Goal: Task Accomplishment & Management: Use online tool/utility

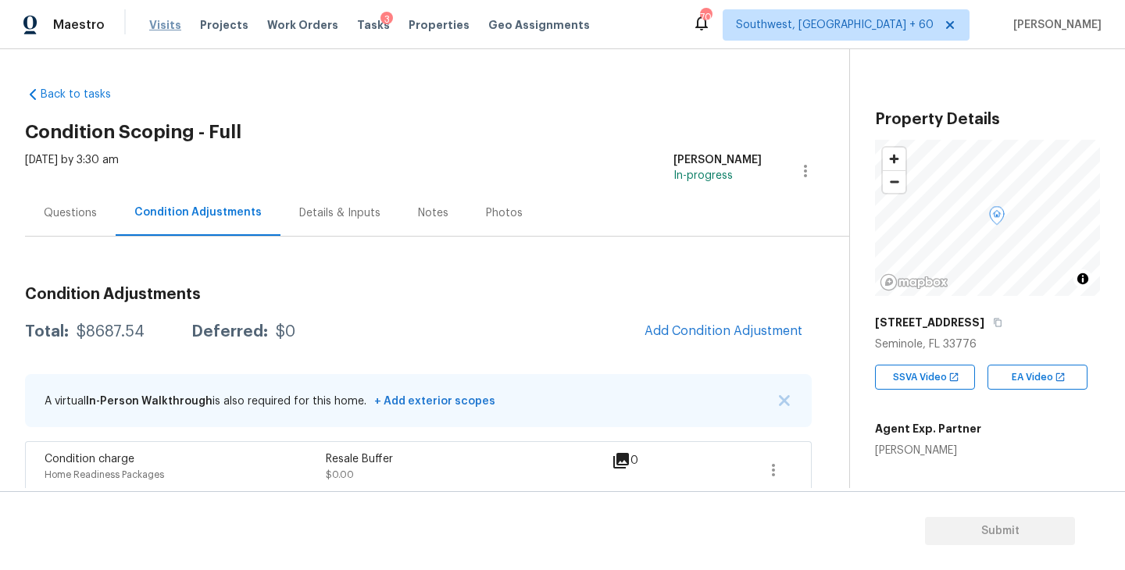
click at [162, 24] on span "Visits" at bounding box center [165, 25] width 32 height 16
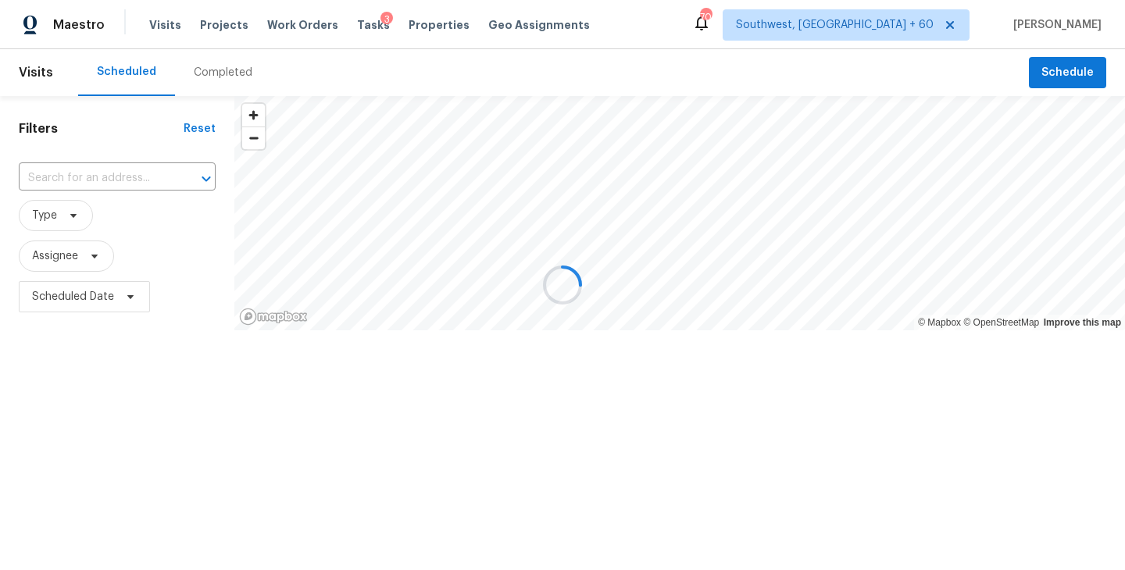
click at [235, 81] on div at bounding box center [562, 285] width 1125 height 570
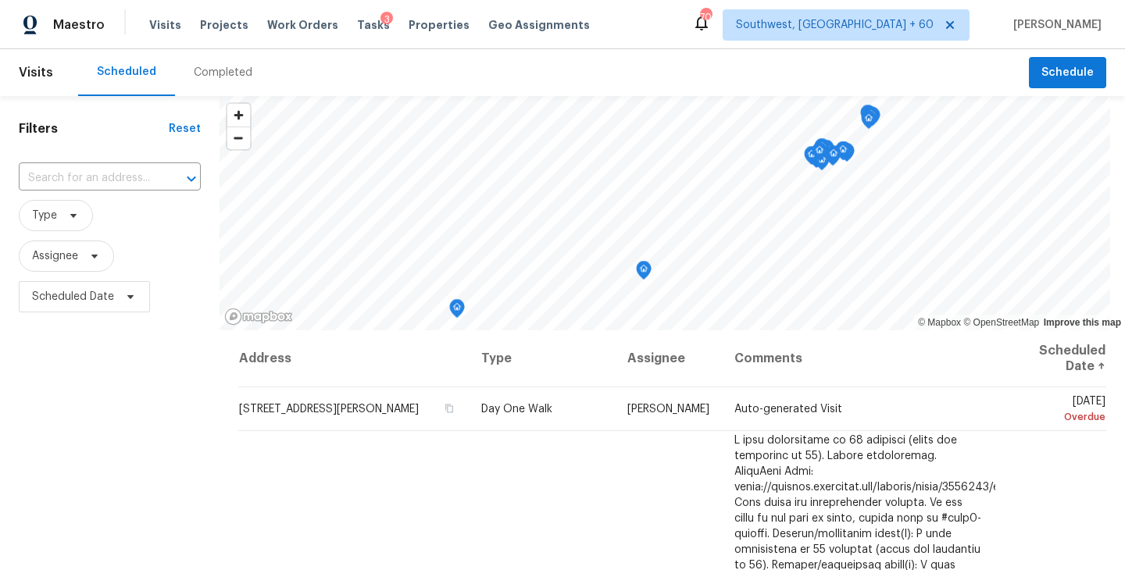
click at [230, 81] on div "Completed" at bounding box center [223, 72] width 96 height 47
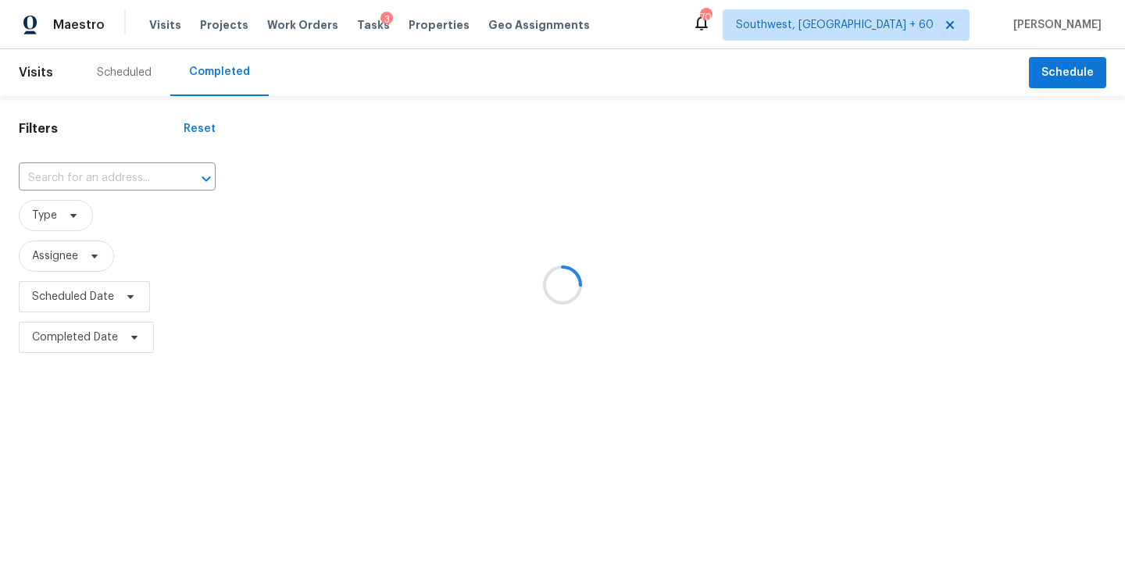
click at [127, 186] on div at bounding box center [562, 285] width 1125 height 570
click at [127, 181] on div at bounding box center [562, 285] width 1125 height 570
click at [127, 179] on div at bounding box center [562, 285] width 1125 height 570
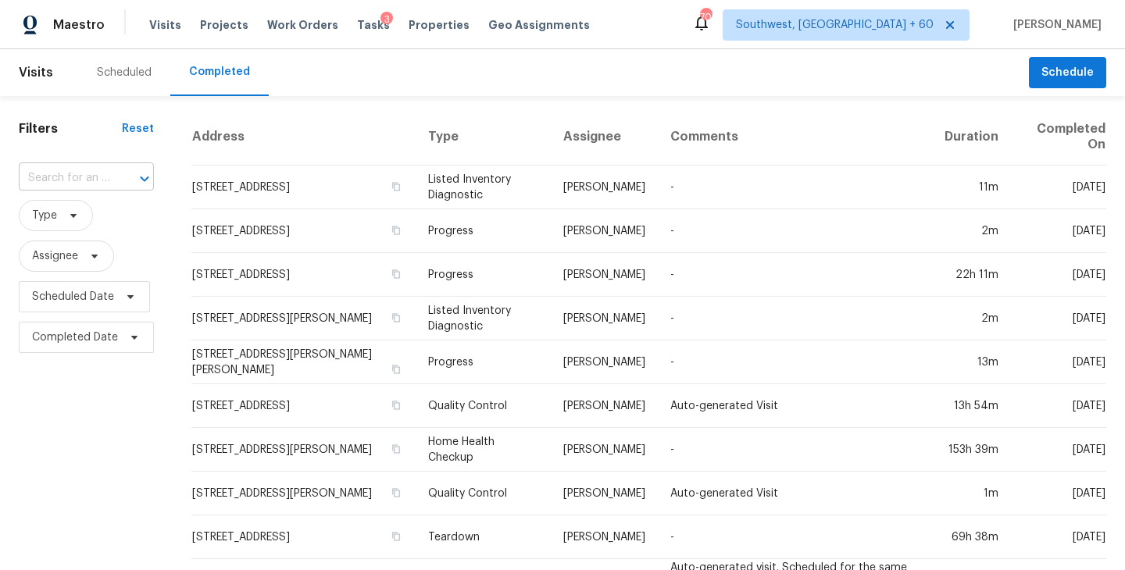
click at [121, 179] on div at bounding box center [133, 179] width 41 height 22
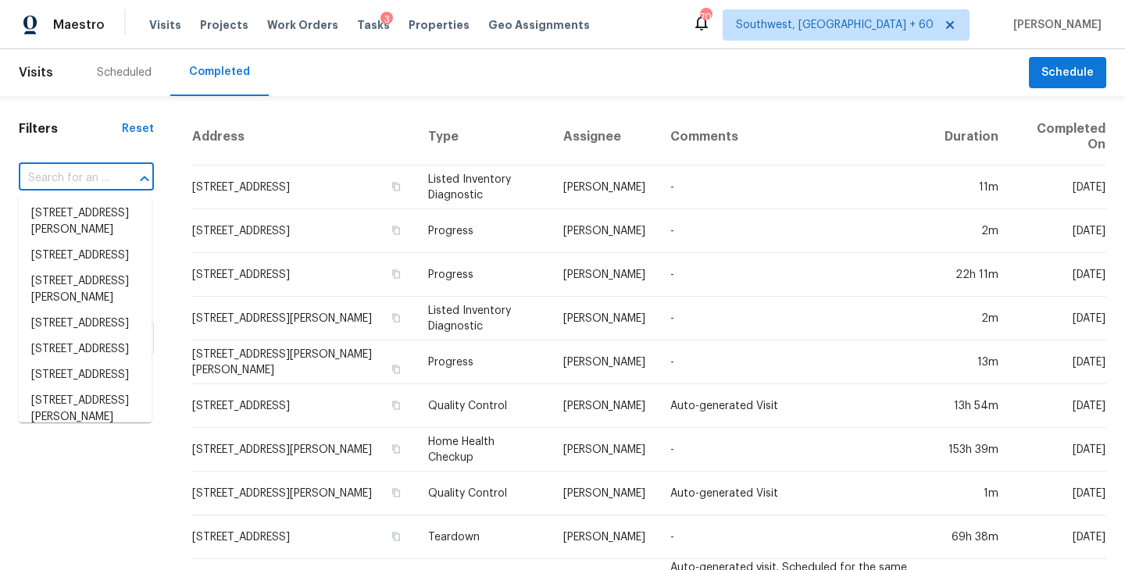
paste input "[STREET_ADDRESS]"
type input "[STREET_ADDRESS]"
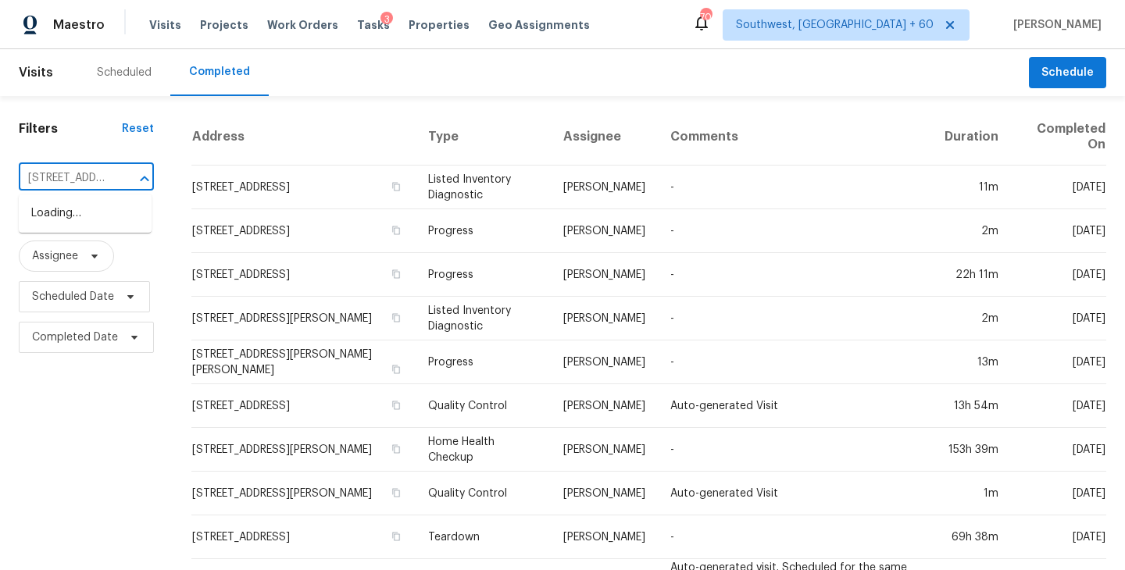
scroll to position [0, 98]
click at [98, 217] on li "[STREET_ADDRESS]" at bounding box center [85, 214] width 133 height 26
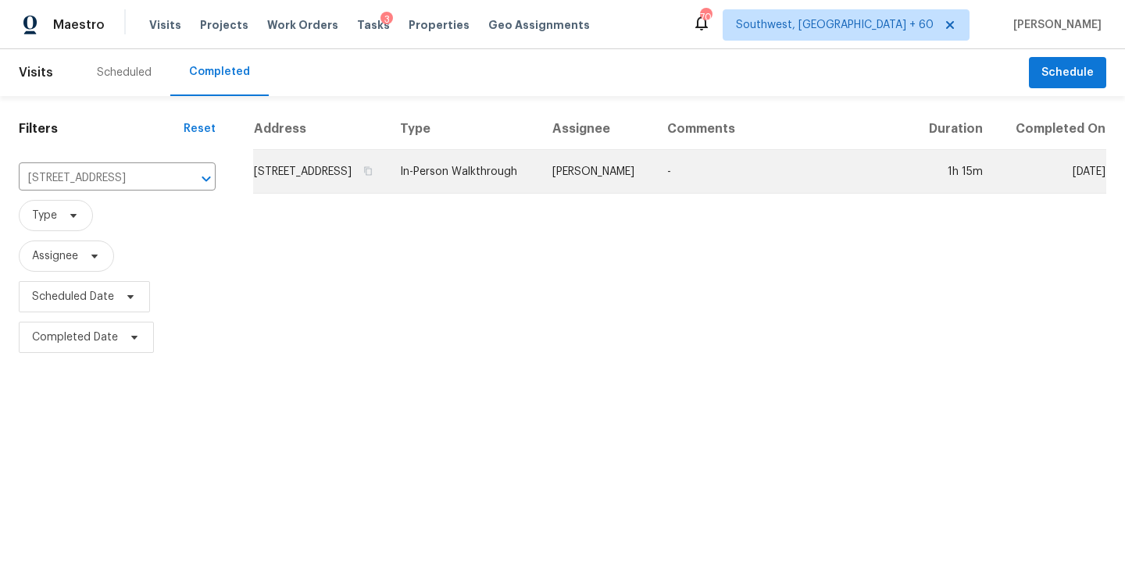
click at [616, 194] on td "[PERSON_NAME]" at bounding box center [597, 172] width 115 height 44
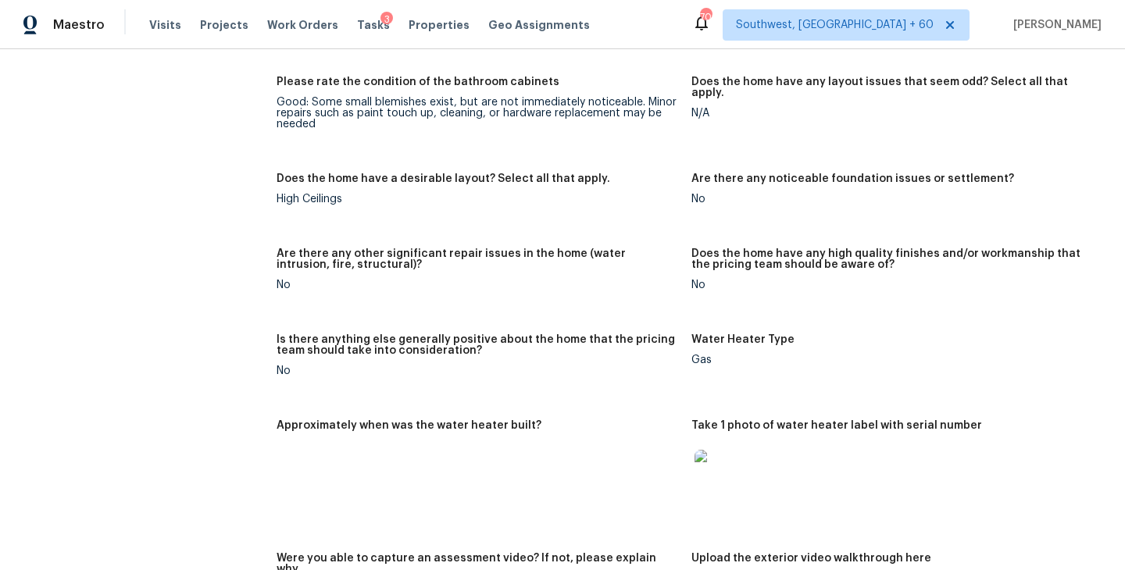
scroll to position [2855, 0]
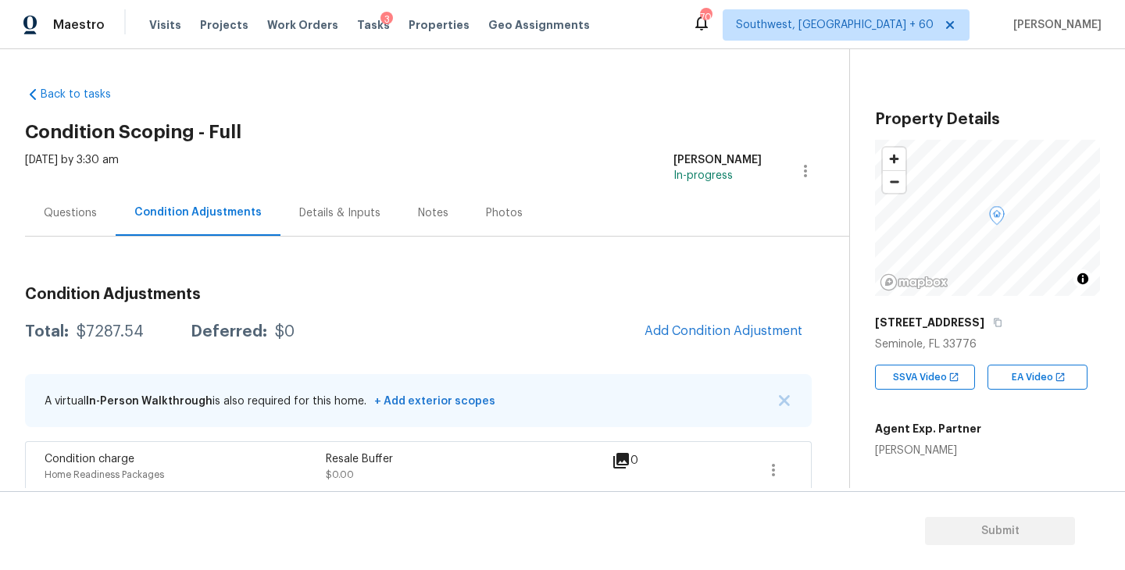
click at [337, 27] on div "Visits Projects Work Orders Tasks 3 Properties Geo Assignments" at bounding box center [378, 24] width 459 height 31
click at [357, 27] on span "Tasks" at bounding box center [373, 25] width 33 height 11
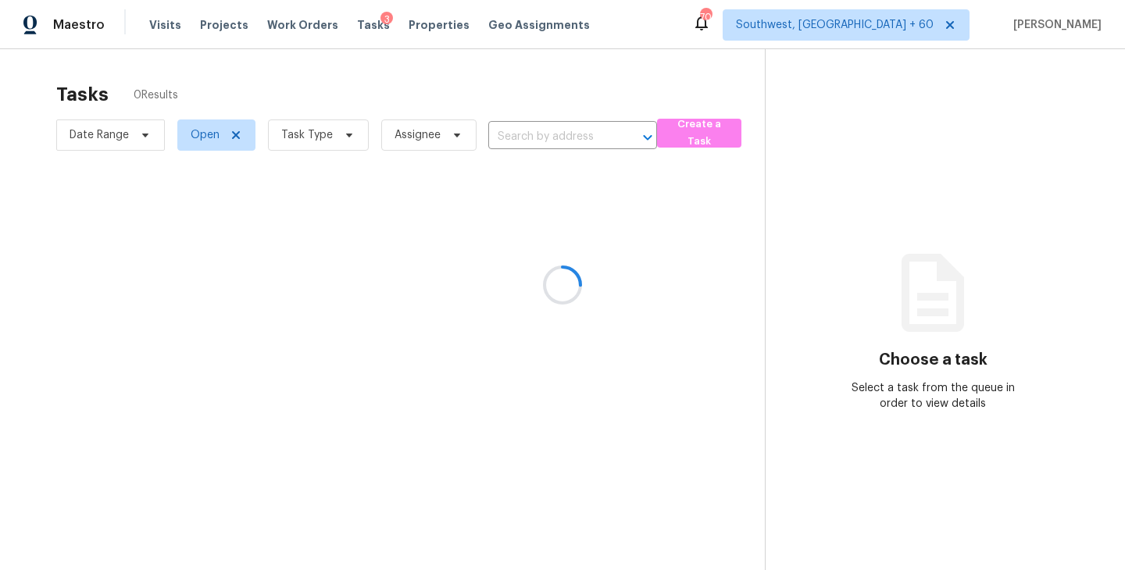
click at [331, 133] on div at bounding box center [562, 285] width 1125 height 570
click at [331, 134] on div at bounding box center [562, 285] width 1125 height 570
click at [328, 134] on div at bounding box center [562, 285] width 1125 height 570
click at [330, 137] on div at bounding box center [562, 285] width 1125 height 570
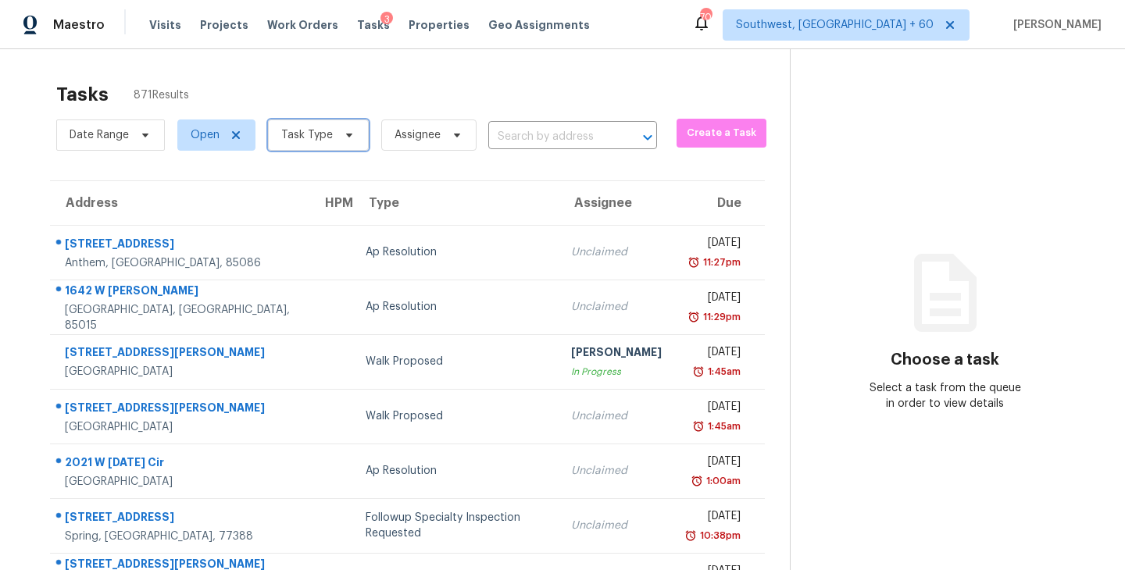
click at [330, 137] on span "Task Type" at bounding box center [318, 135] width 101 height 31
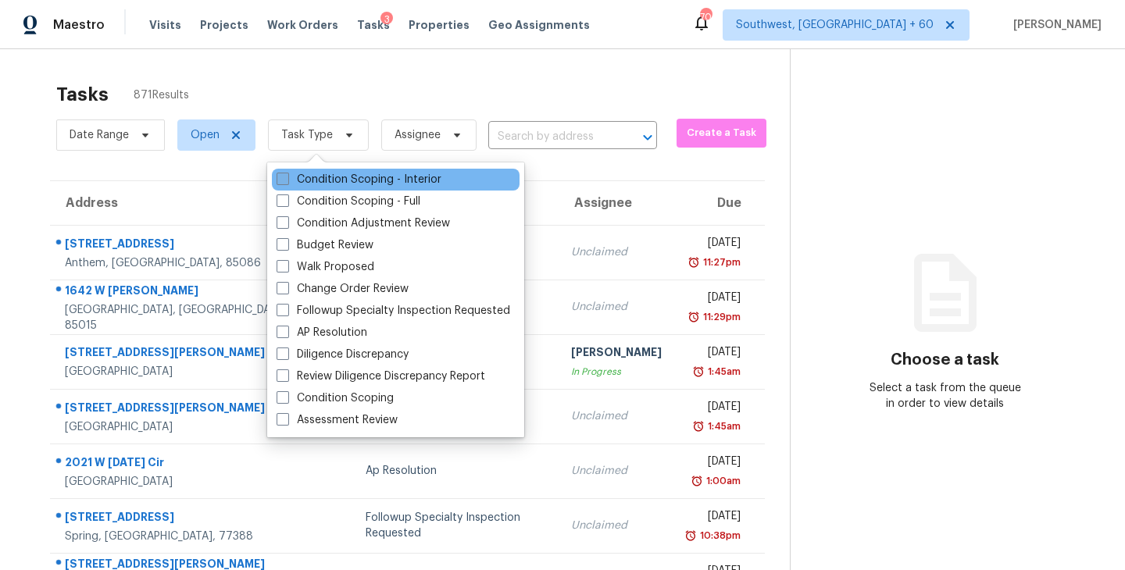
click at [332, 177] on label "Condition Scoping - Interior" at bounding box center [359, 180] width 165 height 16
click at [287, 177] on input "Condition Scoping - Interior" at bounding box center [282, 177] width 10 height 10
checkbox input "true"
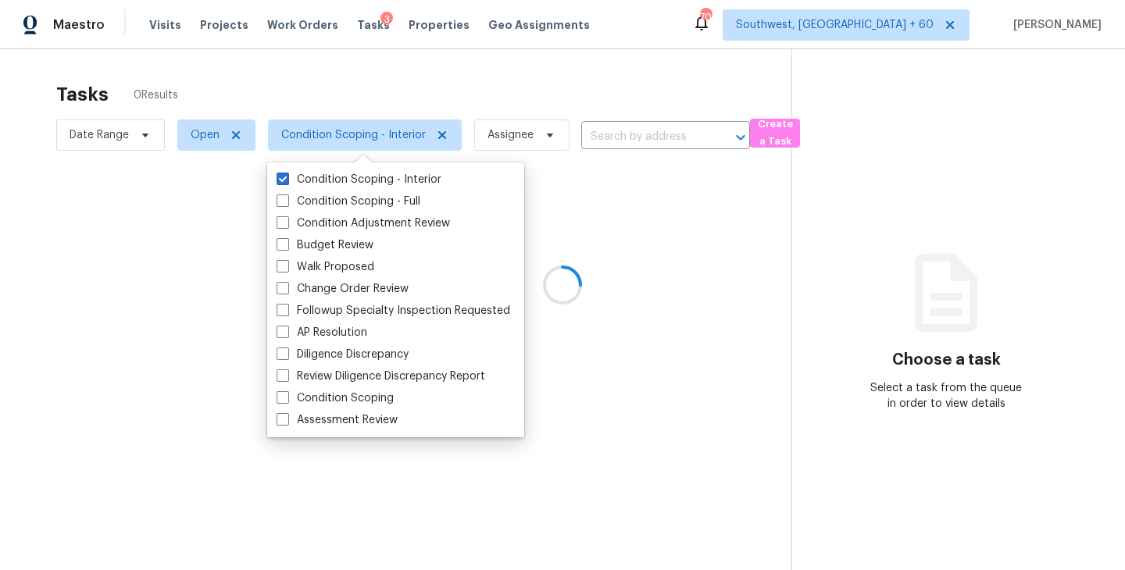
click at [544, 130] on div at bounding box center [562, 285] width 1125 height 570
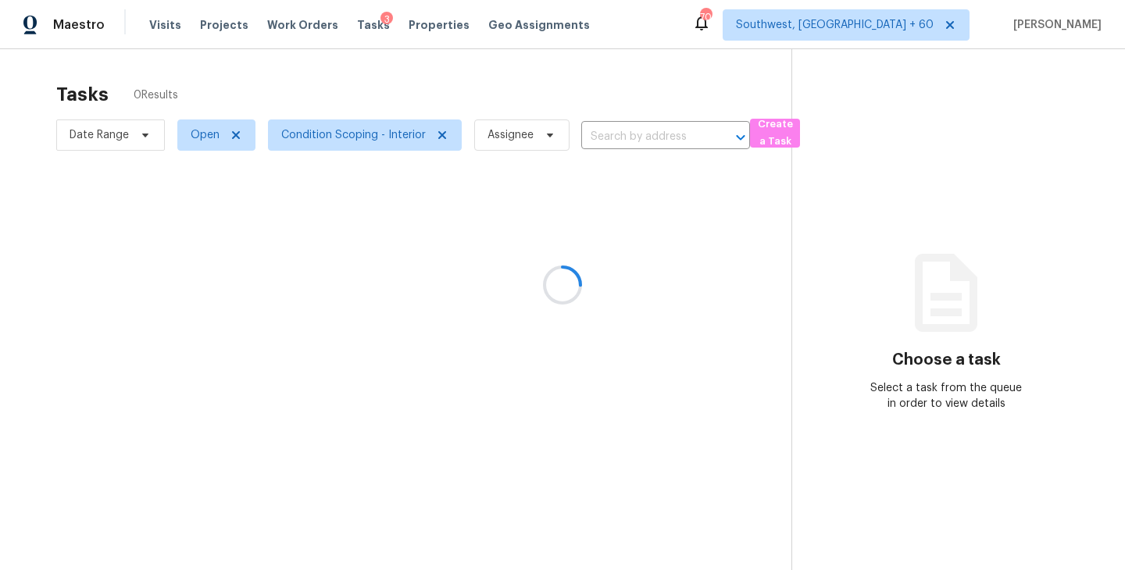
click at [638, 143] on div at bounding box center [562, 285] width 1125 height 570
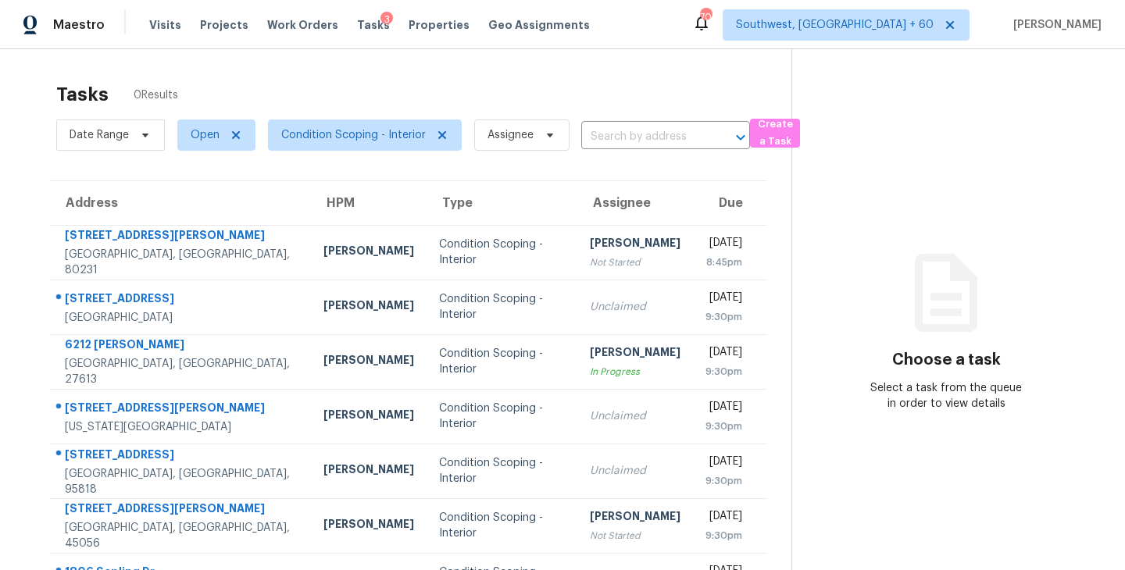
click at [638, 143] on input "text" at bounding box center [643, 137] width 125 height 24
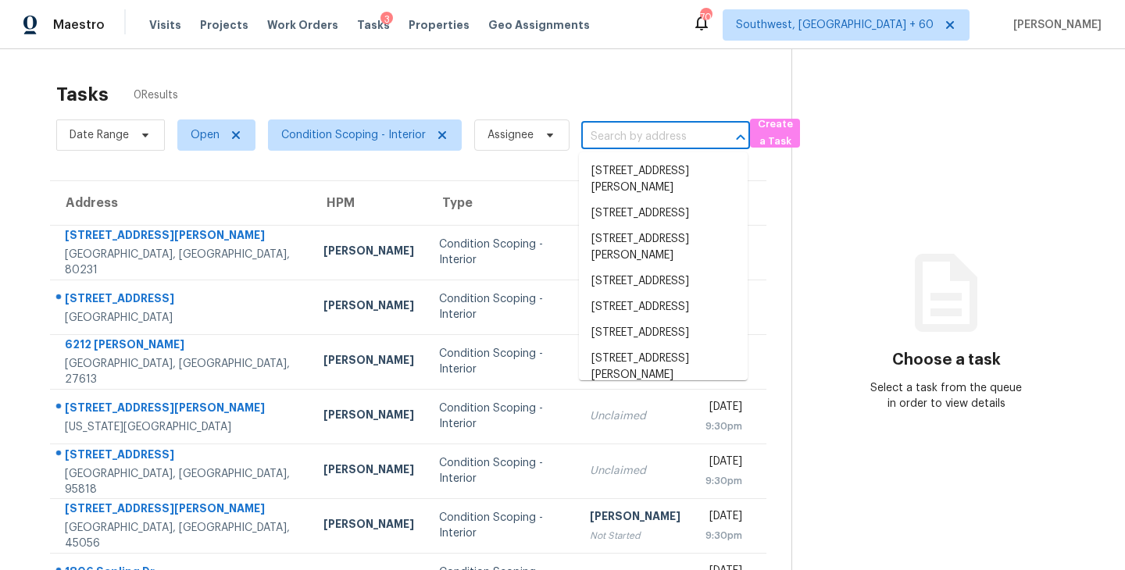
paste input "4212 W 58th St, Cleveland, OH, 44144"
type input "4212 W 58th St, Cleveland, OH, 44144"
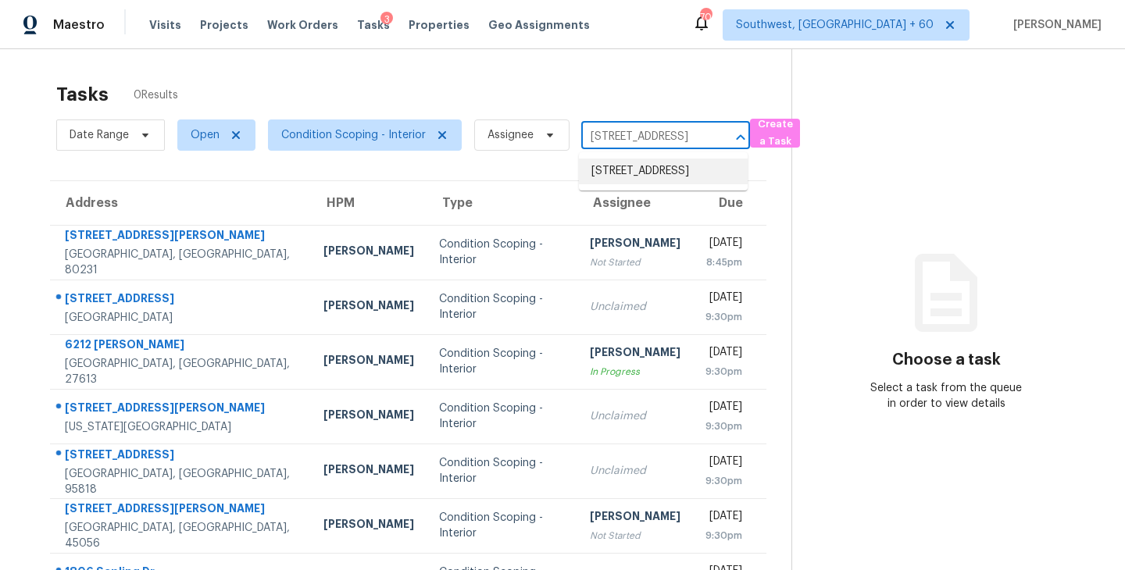
click at [642, 184] on li "4212 W 58th St, Cleveland, OH 44144" at bounding box center [663, 172] width 169 height 26
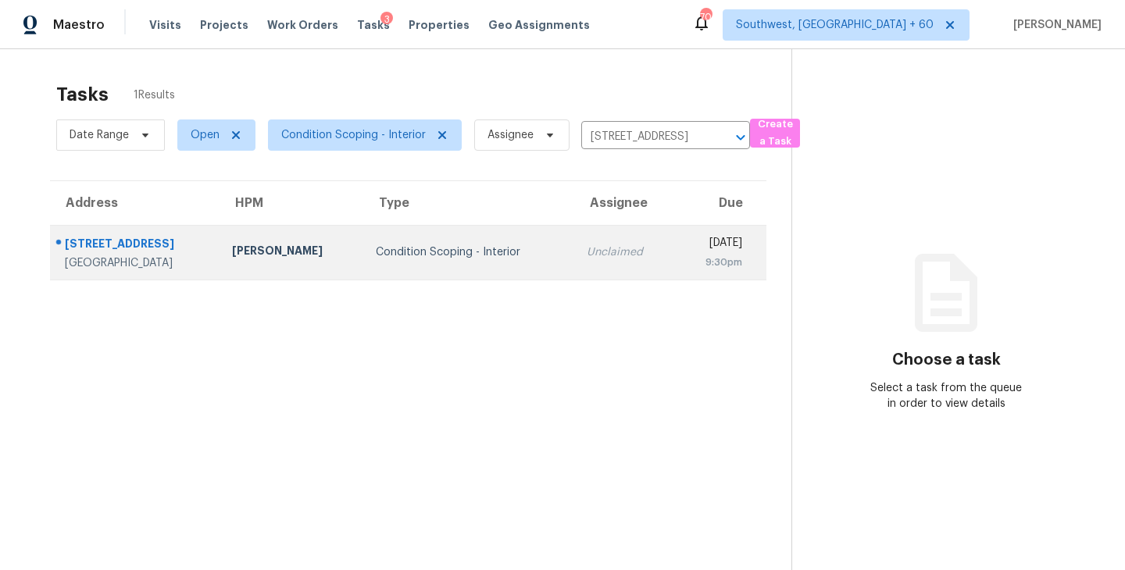
click at [494, 254] on div "Condition Scoping - Interior" at bounding box center [469, 253] width 186 height 16
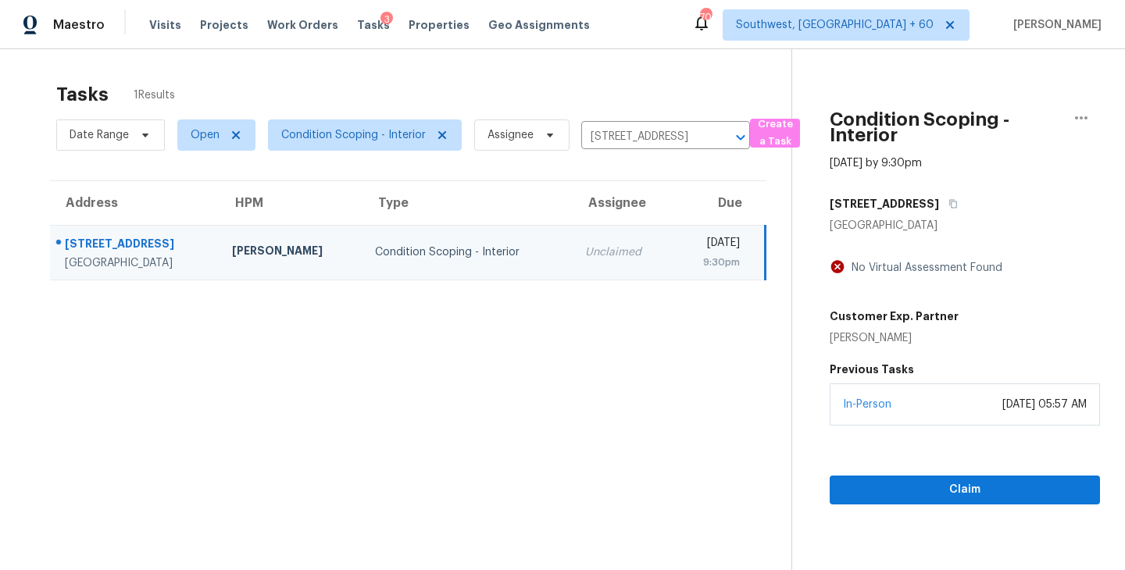
click at [941, 473] on div "Claim" at bounding box center [965, 465] width 270 height 79
click at [941, 477] on button "Claim" at bounding box center [965, 490] width 270 height 29
click at [722, 141] on icon "Clear" at bounding box center [720, 138] width 16 height 16
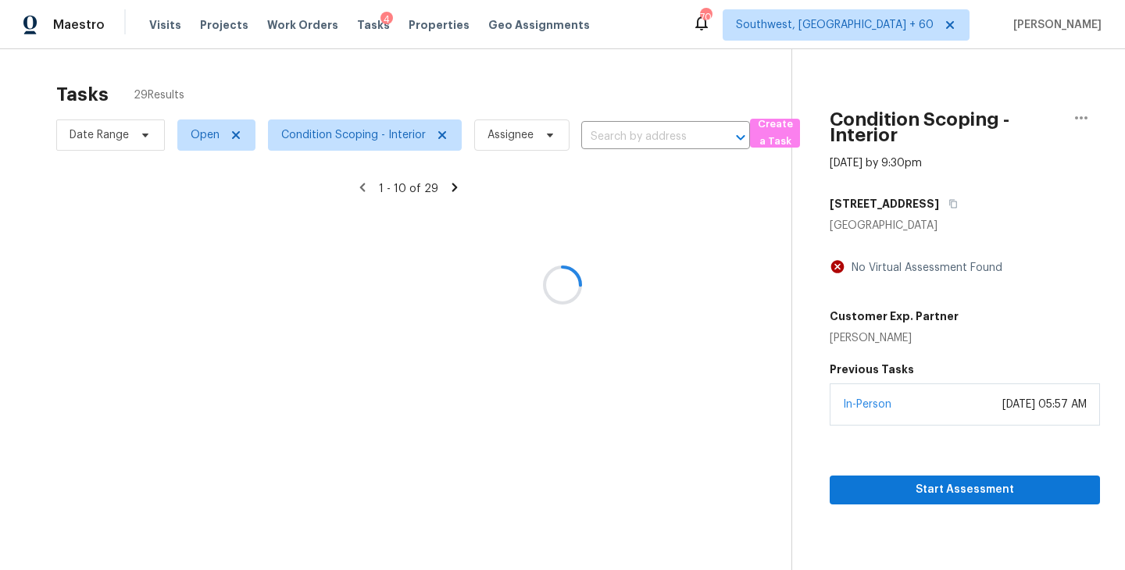
click at [688, 140] on div at bounding box center [562, 285] width 1125 height 570
click at [663, 139] on div at bounding box center [562, 285] width 1125 height 570
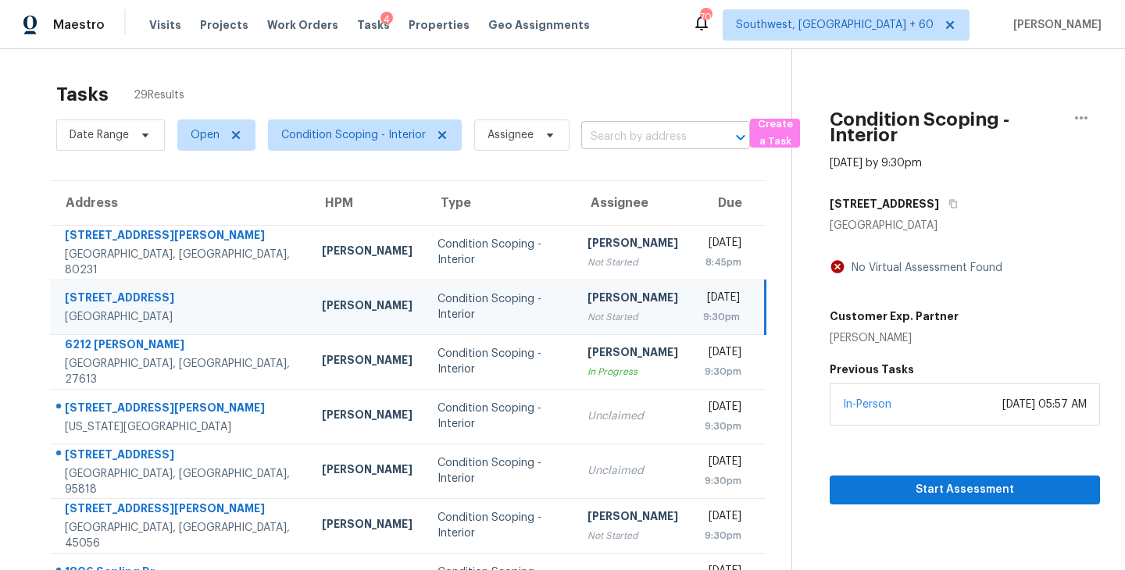
click at [663, 139] on input "text" at bounding box center [643, 137] width 125 height 24
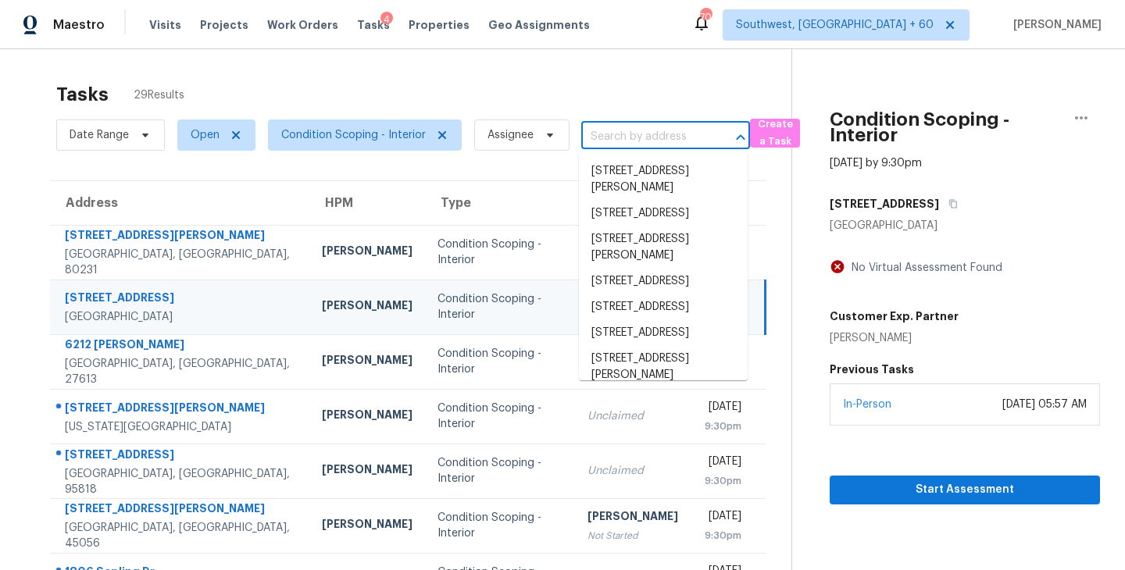
paste input "1806 Sapling Dr, O Fallon, MO, 63366"
type input "1806 Sapling Dr, O Fallon, MO, 63366"
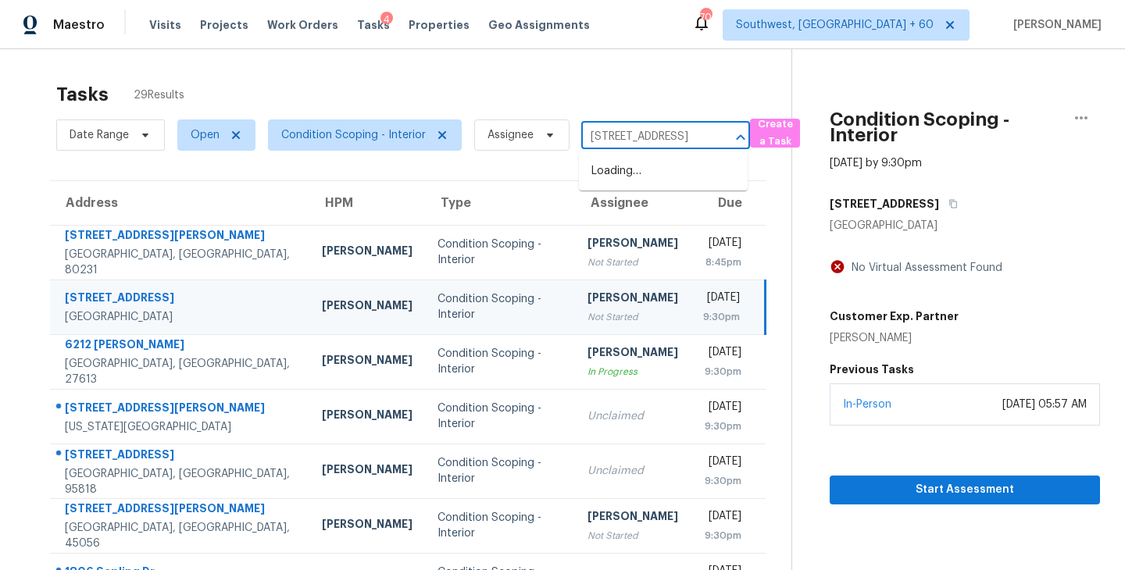
scroll to position [0, 76]
click at [656, 177] on li "1806 Sapling Dr, O Fallon, MO 63366" at bounding box center [663, 172] width 169 height 26
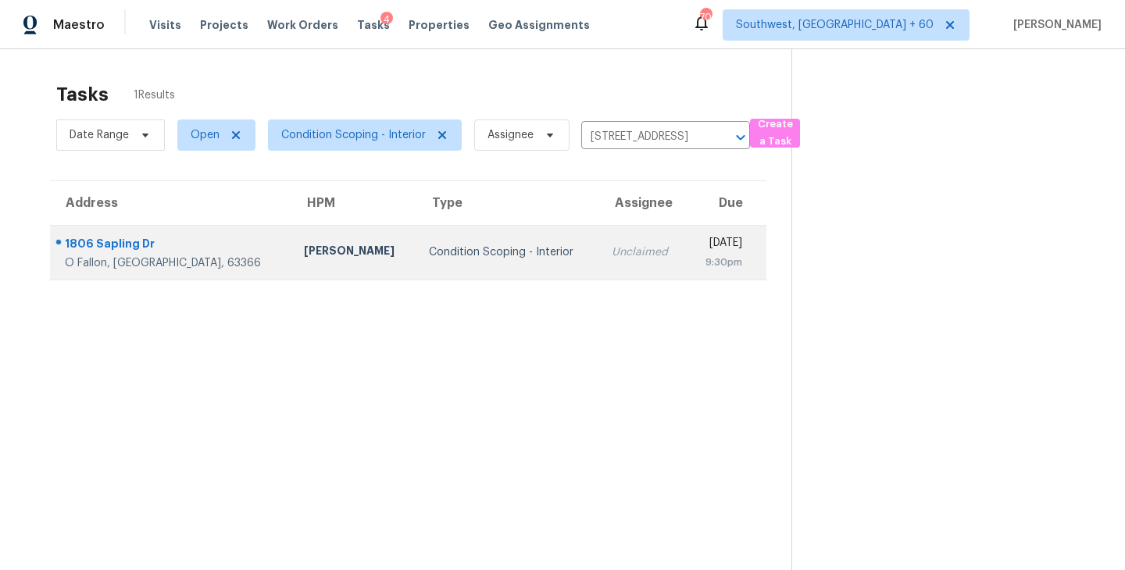
click at [599, 242] on td "Unclaimed" at bounding box center [642, 252] width 87 height 55
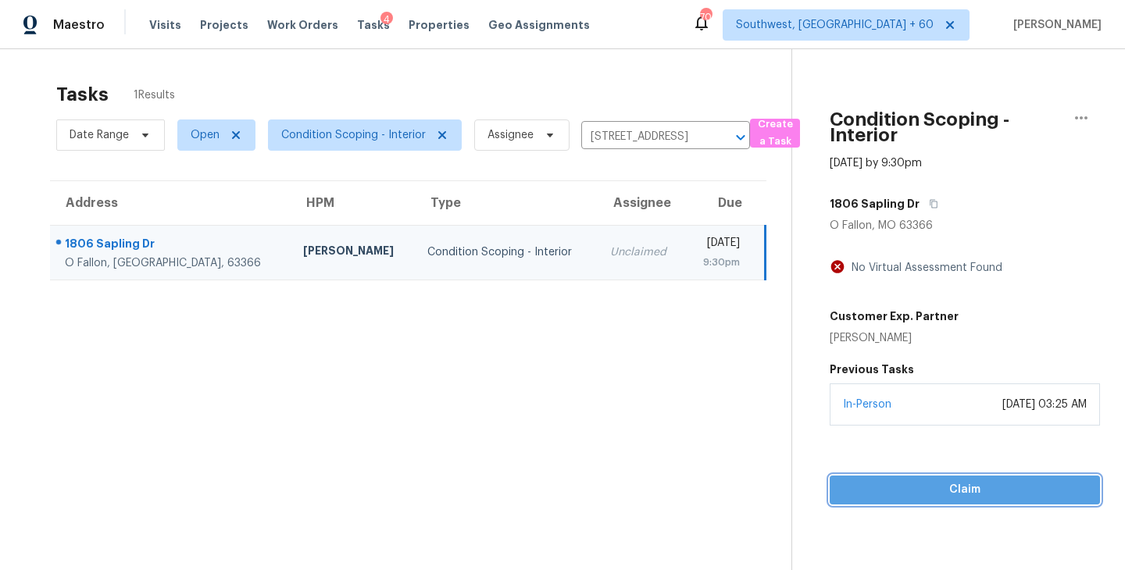
click at [972, 491] on span "Claim" at bounding box center [964, 490] width 245 height 20
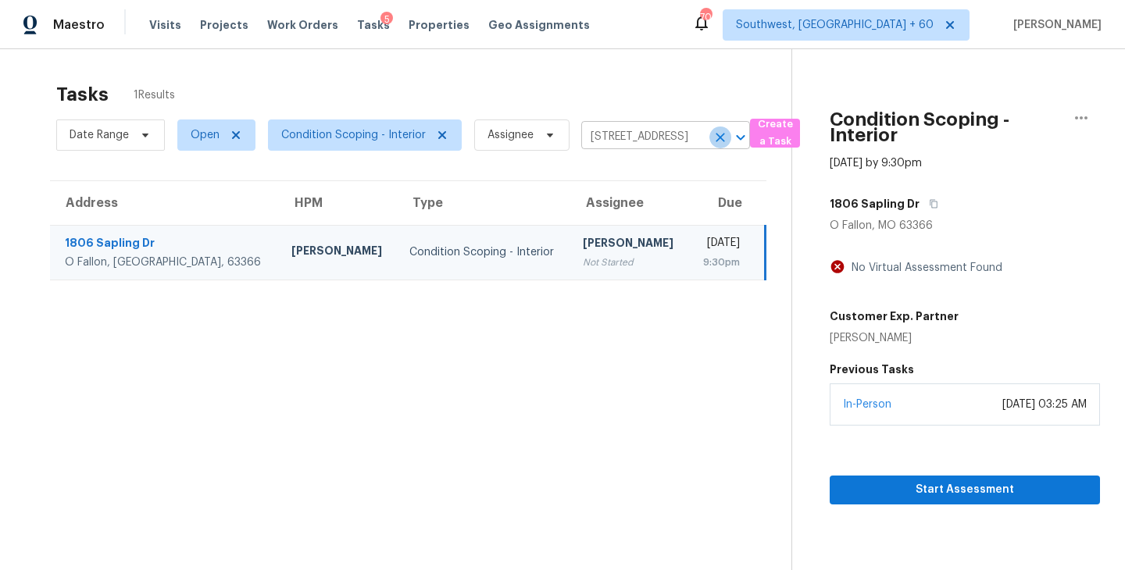
click at [719, 135] on icon "Clear" at bounding box center [720, 137] width 9 height 9
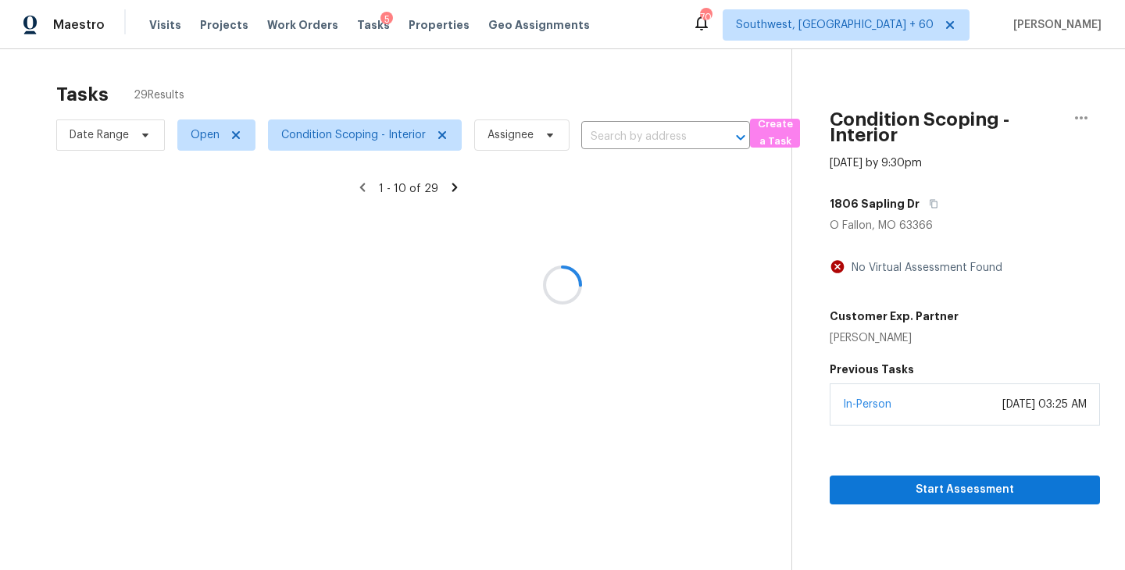
click at [663, 135] on div at bounding box center [562, 285] width 1125 height 570
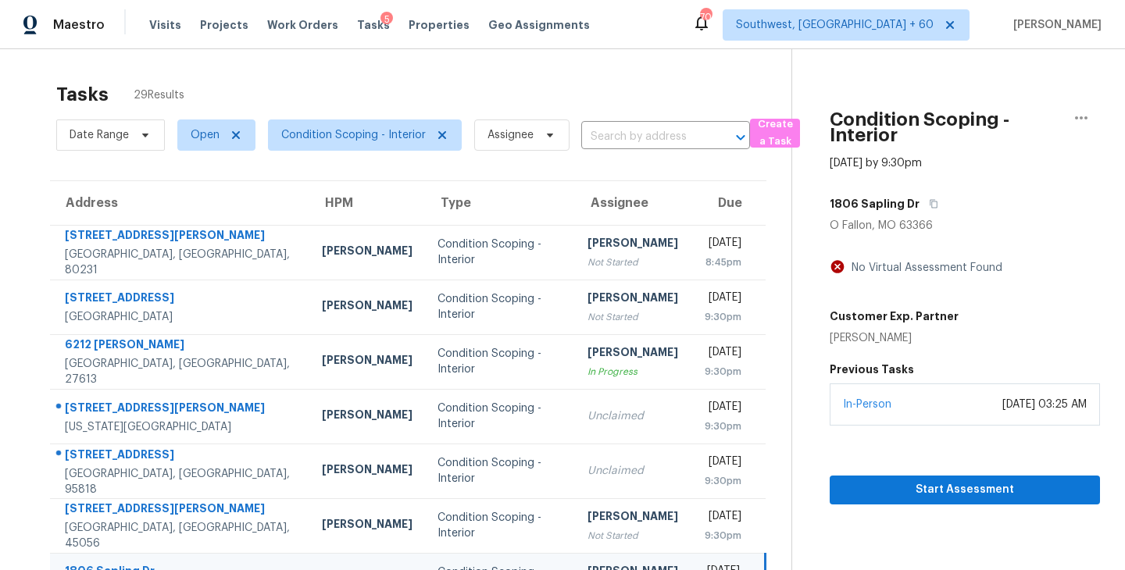
click at [663, 135] on input "text" at bounding box center [643, 137] width 125 height 24
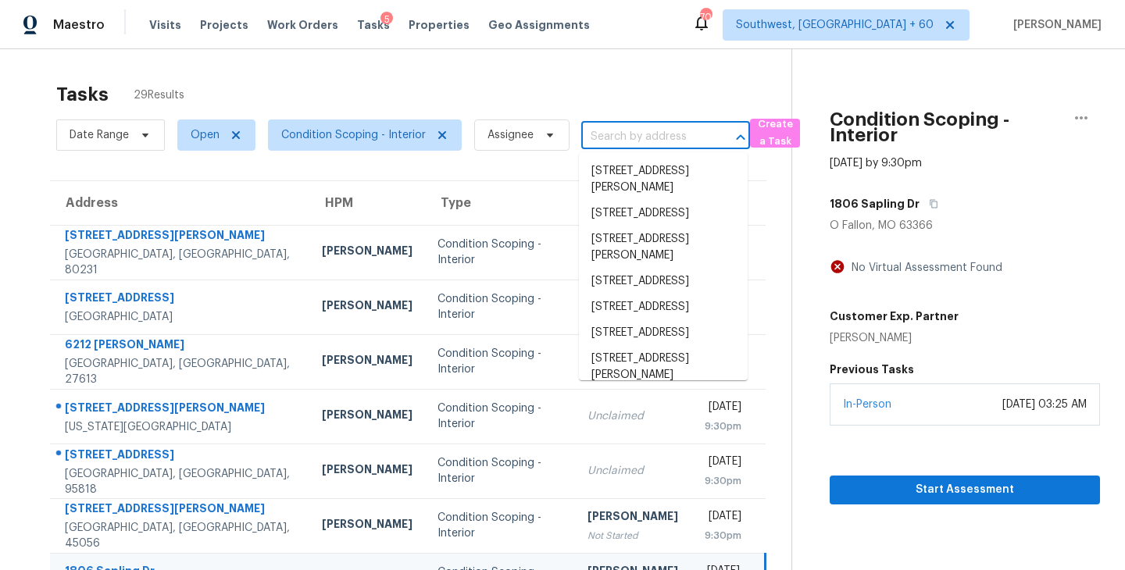
paste input "4815 SE 62nd Ave, Portland, OR, 97206"
type input "4815 SE 62nd Ave, Portland, OR, 97206"
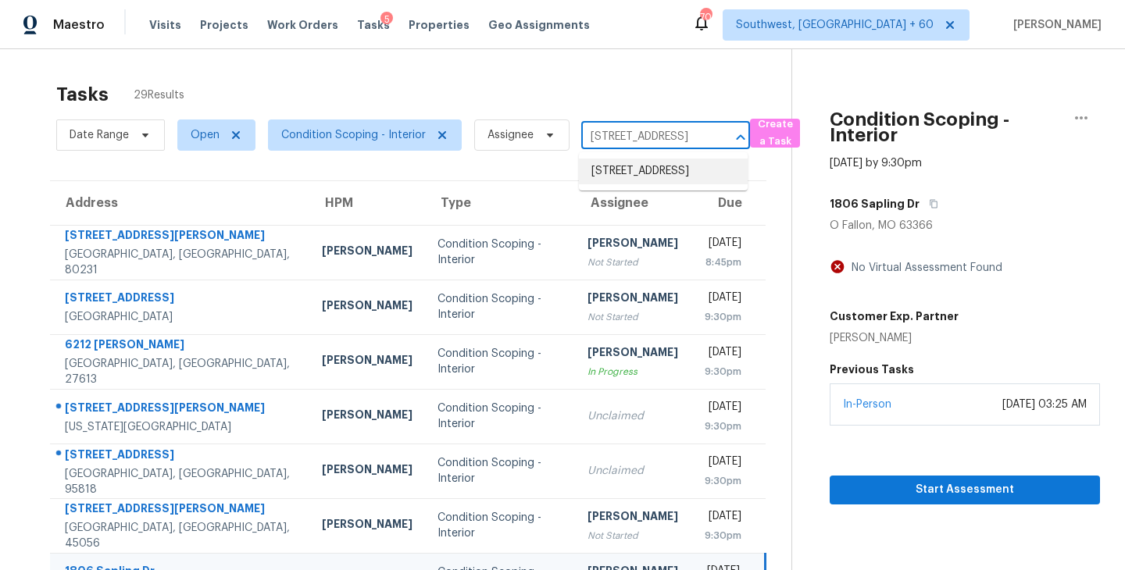
click at [636, 173] on li "4815 SE 62nd Ave, Portland, OR 97206" at bounding box center [663, 172] width 169 height 26
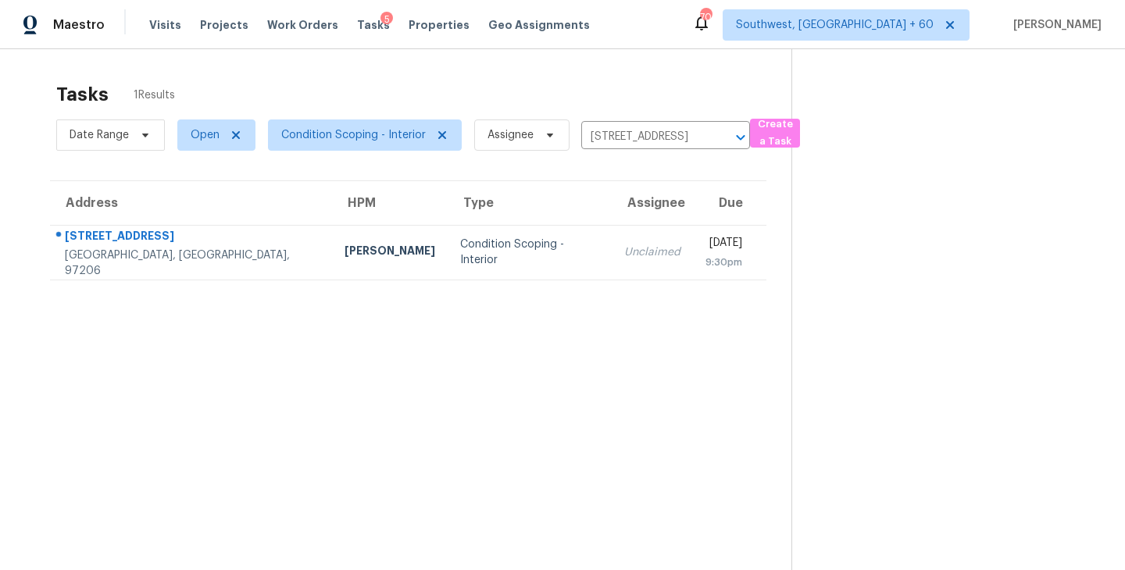
click at [624, 252] on div "Unclaimed" at bounding box center [652, 253] width 56 height 16
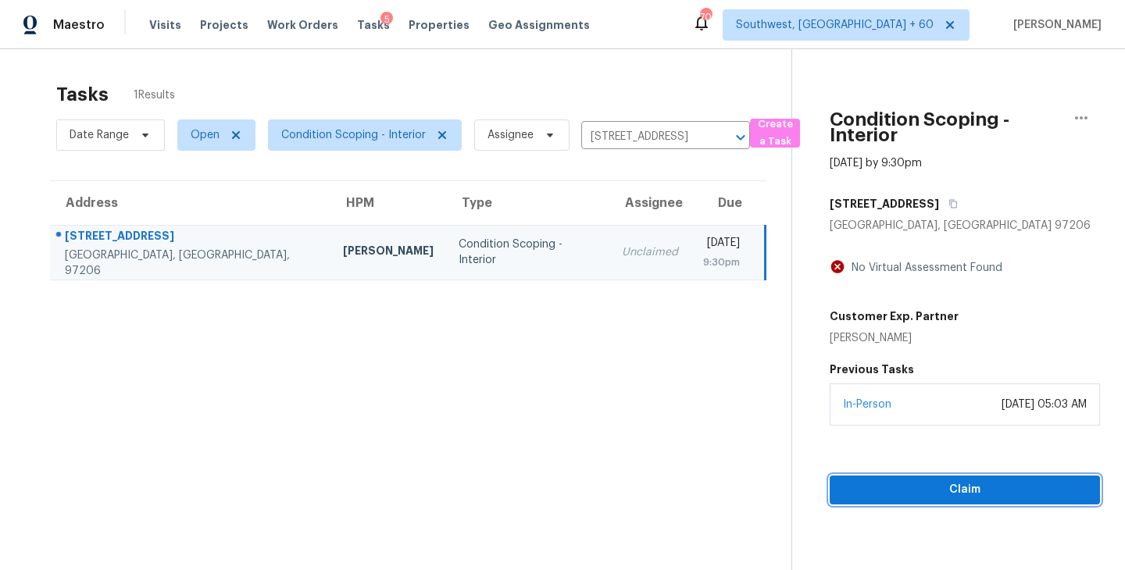
click at [974, 491] on span "Claim" at bounding box center [964, 490] width 245 height 20
